Goal: Task Accomplishment & Management: Manage account settings

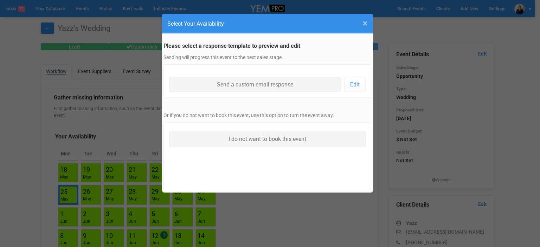
click at [364, 21] on span "×" at bounding box center [365, 24] width 5 height 12
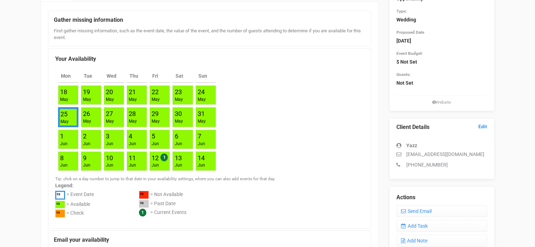
scroll to position [176, 0]
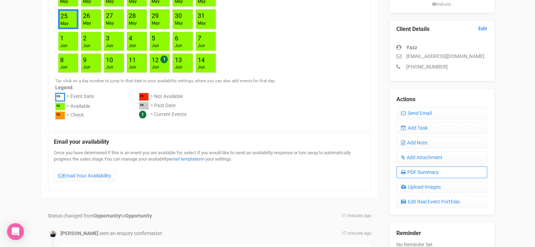
click at [433, 173] on link "PDF Summary" at bounding box center [441, 172] width 91 height 12
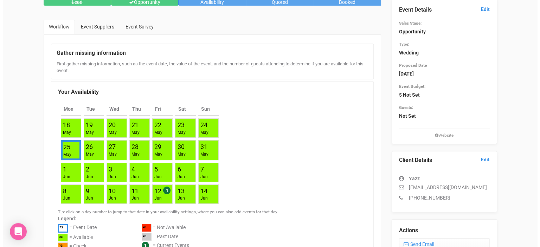
scroll to position [0, 0]
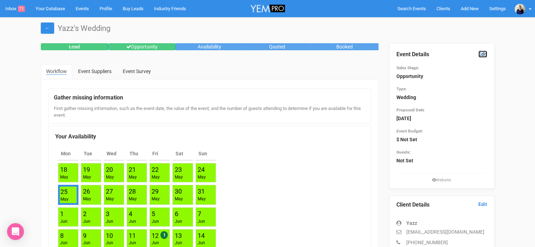
click at [484, 53] on link "Edit" at bounding box center [482, 54] width 9 height 7
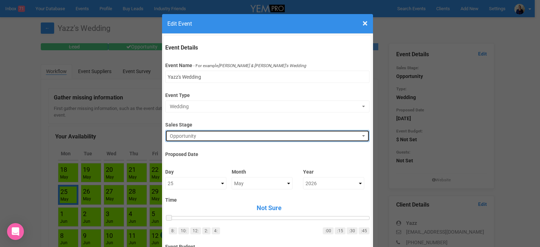
click at [190, 135] on span "Opportunity" at bounding box center [265, 136] width 191 height 7
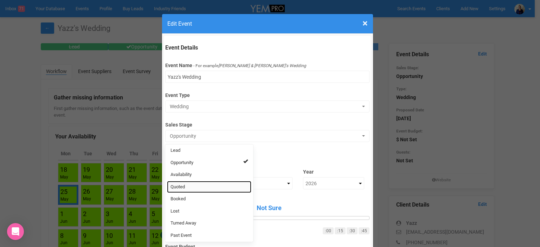
click at [181, 187] on span "Quoted" at bounding box center [178, 187] width 14 height 7
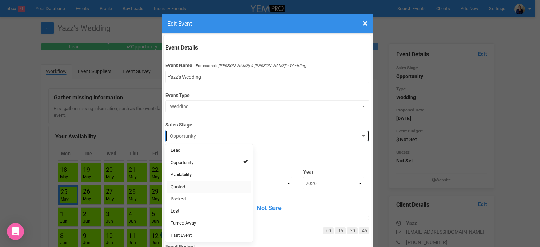
select select "9"
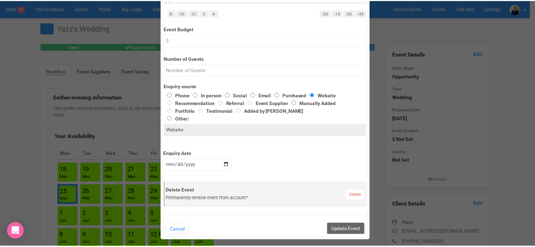
scroll to position [317, 0]
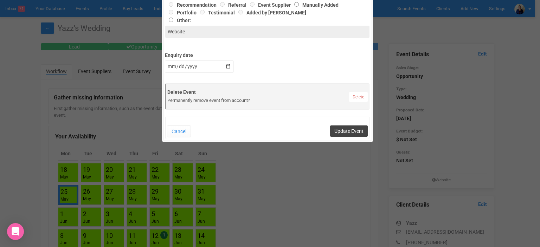
click at [347, 129] on button "Update Event" at bounding box center [349, 131] width 38 height 11
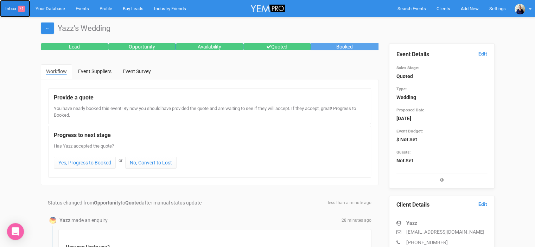
click at [9, 8] on link "Inbox 71" at bounding box center [15, 8] width 30 height 17
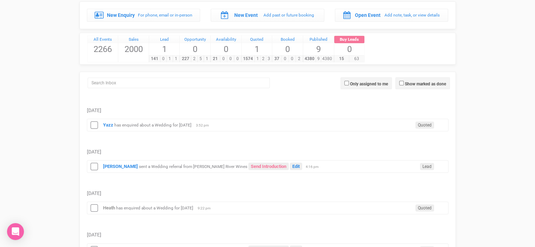
scroll to position [70, 0]
